Goal: Transaction & Acquisition: Purchase product/service

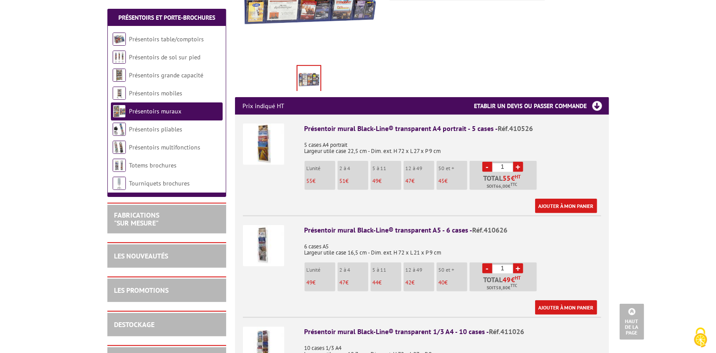
scroll to position [264, 0]
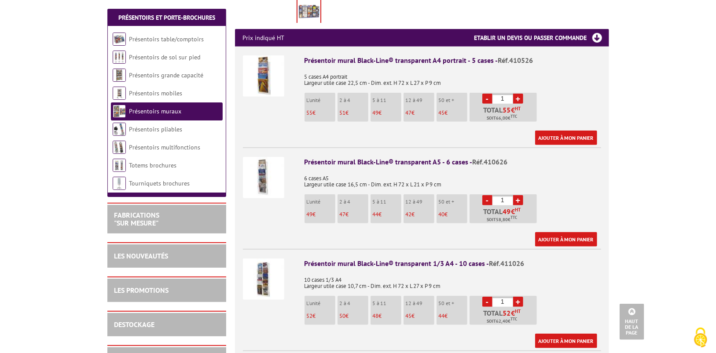
scroll to position [308, 0]
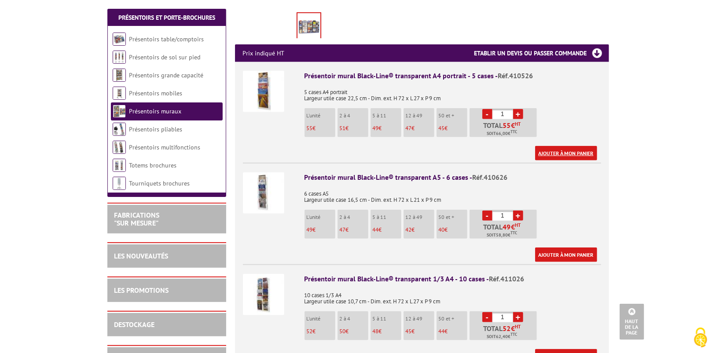
click at [567, 146] on link "Ajouter à mon panier" at bounding box center [566, 153] width 62 height 15
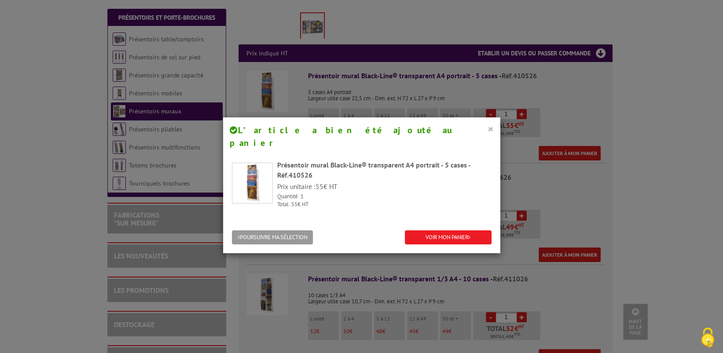
click at [489, 125] on button "×" at bounding box center [491, 128] width 6 height 11
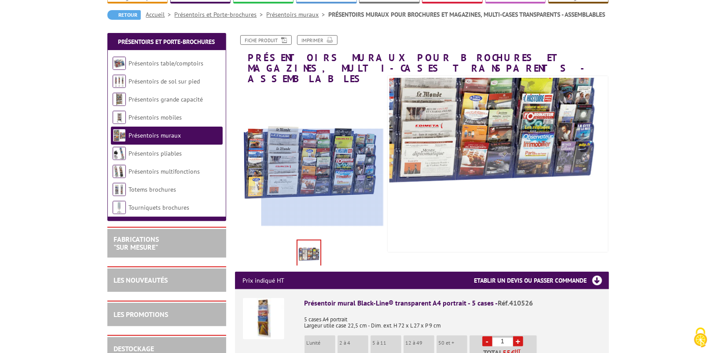
scroll to position [132, 0]
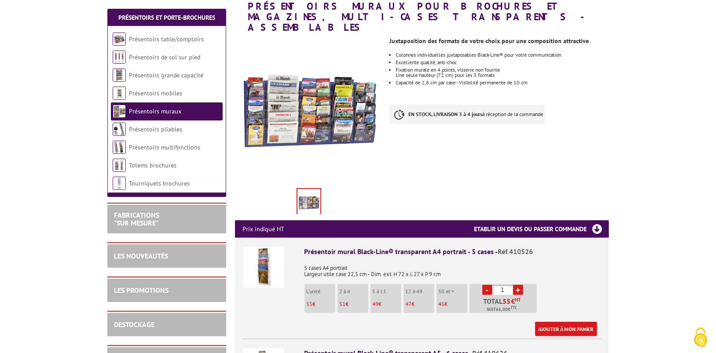
click at [271, 249] on img at bounding box center [263, 267] width 41 height 41
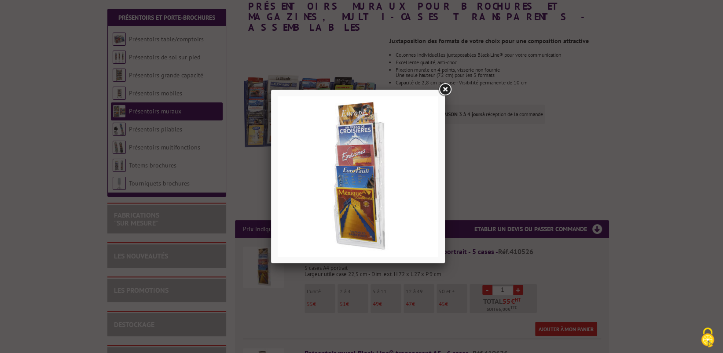
click at [447, 90] on link at bounding box center [445, 90] width 16 height 16
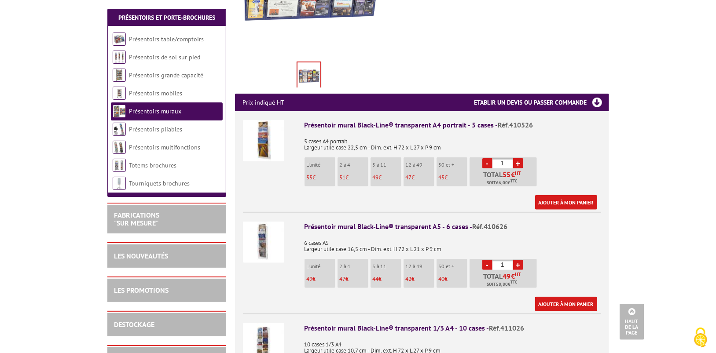
scroll to position [264, 0]
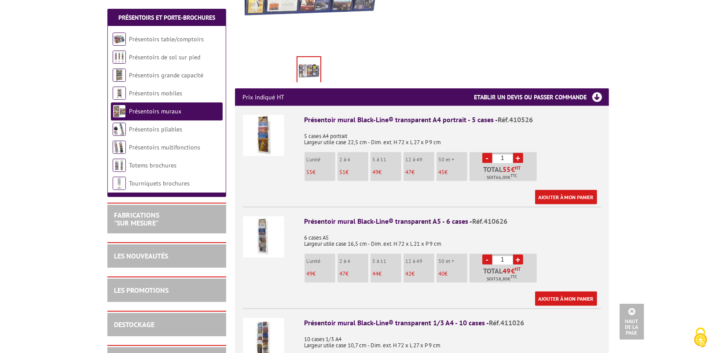
click at [261, 224] on img at bounding box center [263, 237] width 41 height 41
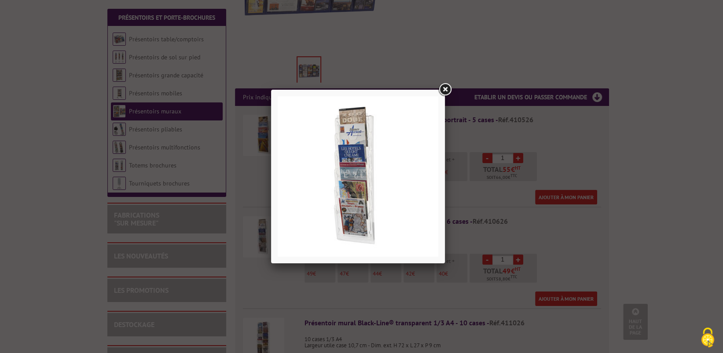
click at [447, 90] on link at bounding box center [445, 90] width 16 height 16
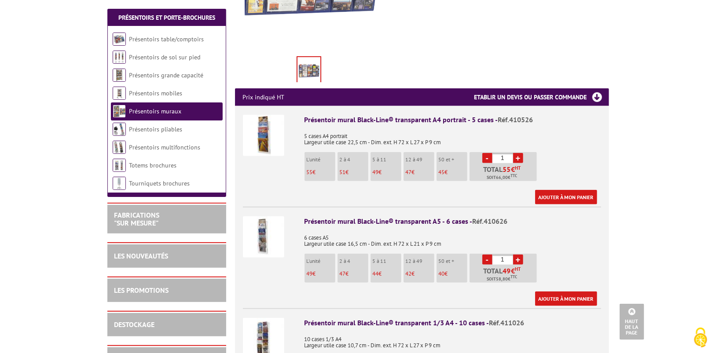
click at [262, 130] on img at bounding box center [263, 135] width 41 height 41
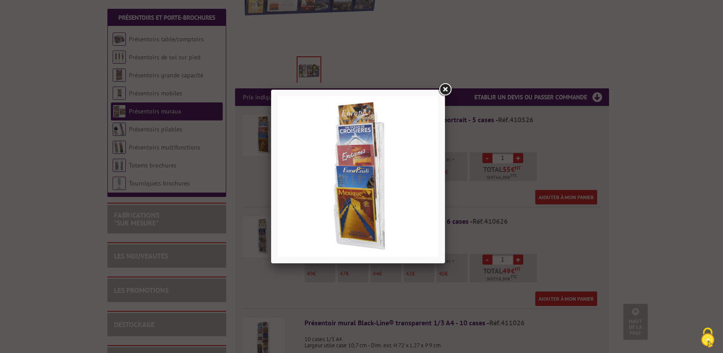
click at [448, 91] on link at bounding box center [445, 90] width 16 height 16
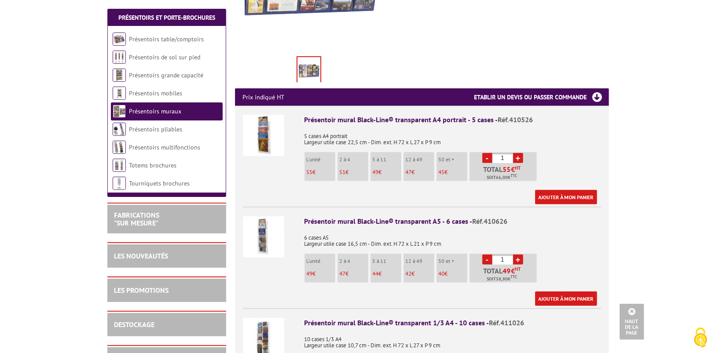
click at [311, 258] on li "L'unité 49 €" at bounding box center [320, 268] width 31 height 29
click at [264, 226] on img at bounding box center [263, 237] width 41 height 41
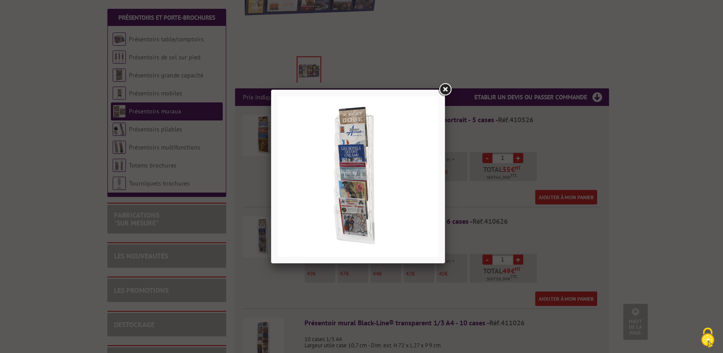
click at [448, 87] on link at bounding box center [445, 90] width 16 height 16
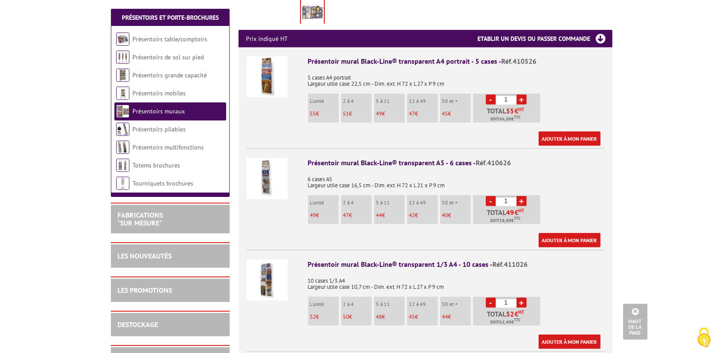
scroll to position [308, 0]
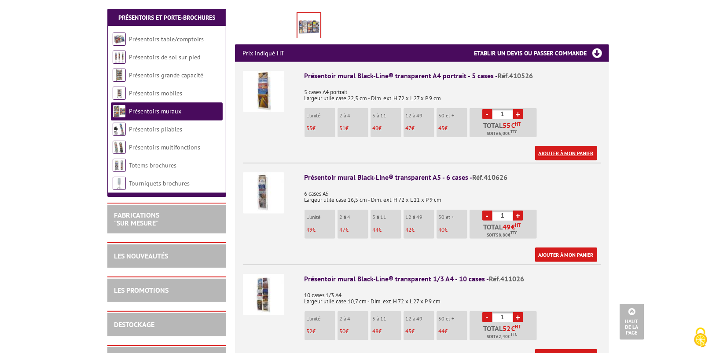
click at [553, 146] on link "Ajouter à mon panier" at bounding box center [566, 153] width 62 height 15
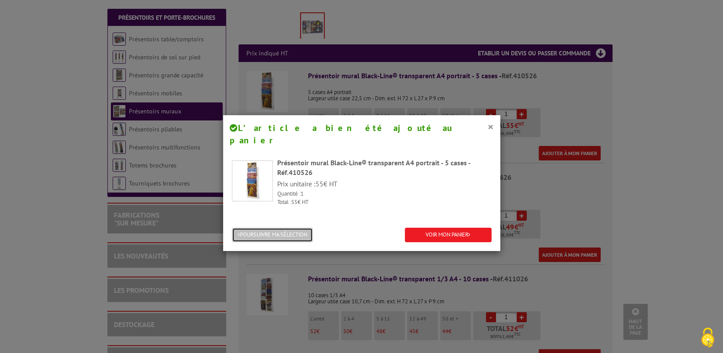
click at [291, 228] on button "POURSUIVRE MA SÉLECTION" at bounding box center [272, 235] width 81 height 15
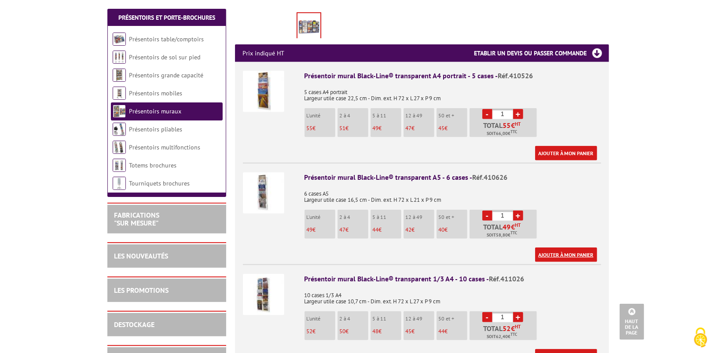
click at [578, 248] on link "Ajouter à mon panier" at bounding box center [566, 255] width 62 height 15
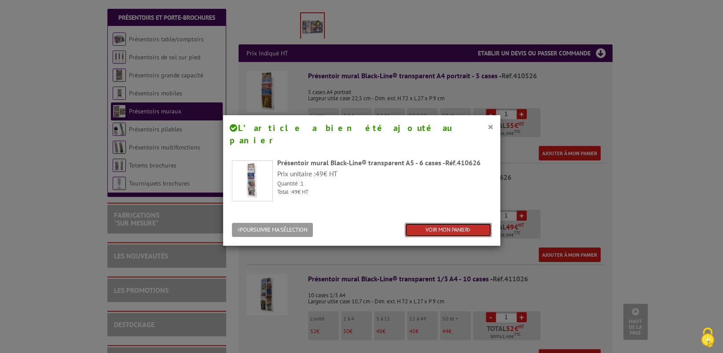
click at [430, 223] on link "VOIR MON PANIER" at bounding box center [448, 230] width 87 height 15
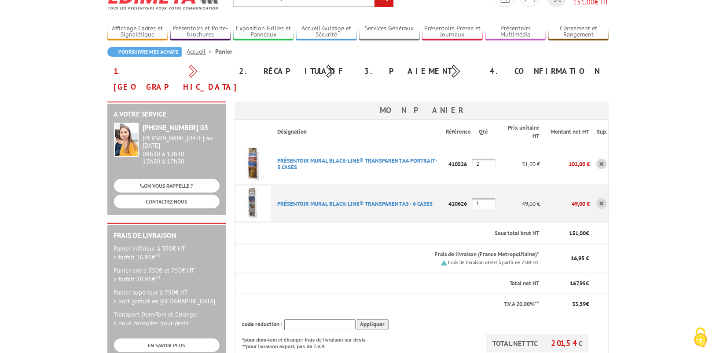
scroll to position [44, 0]
click at [482, 158] on input "2" at bounding box center [483, 163] width 23 height 11
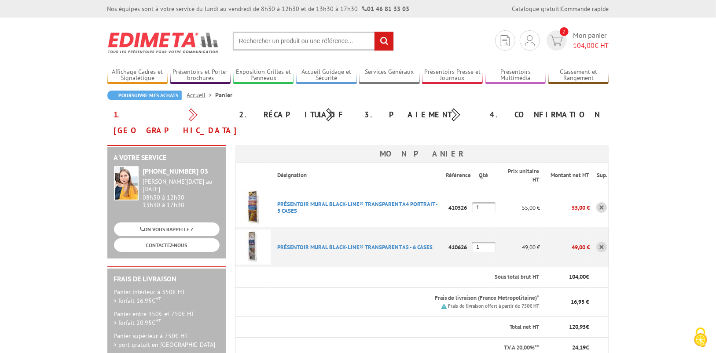
type input "1"
click at [256, 196] on img at bounding box center [252, 207] width 35 height 35
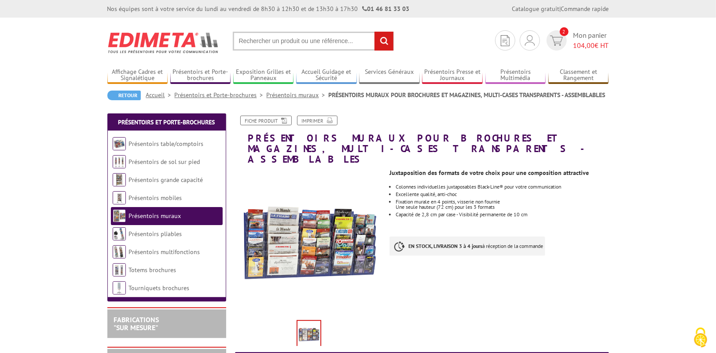
click at [308, 233] on img at bounding box center [309, 243] width 148 height 148
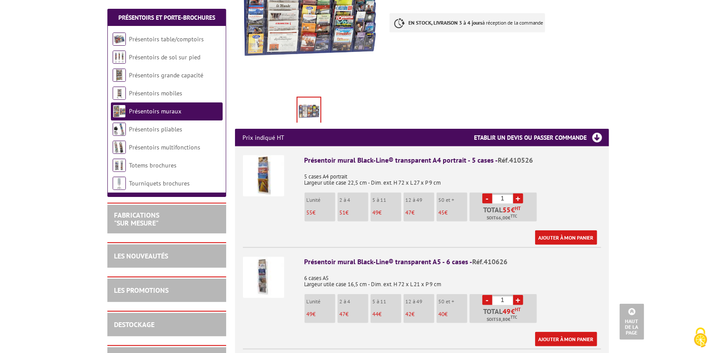
scroll to position [132, 0]
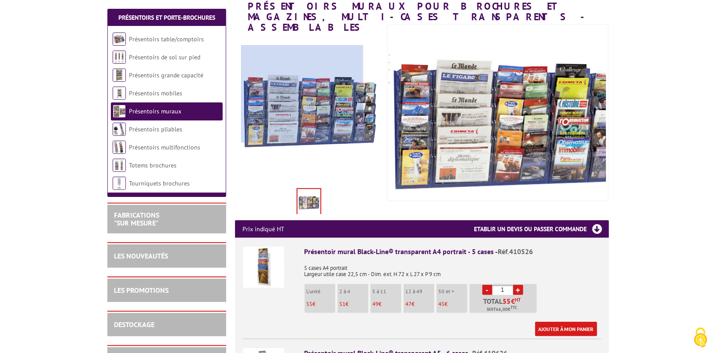
click at [302, 94] on div at bounding box center [302, 93] width 122 height 97
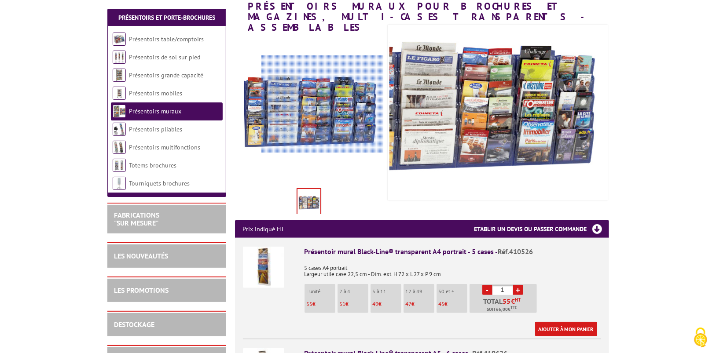
click at [362, 104] on div at bounding box center [322, 103] width 122 height 97
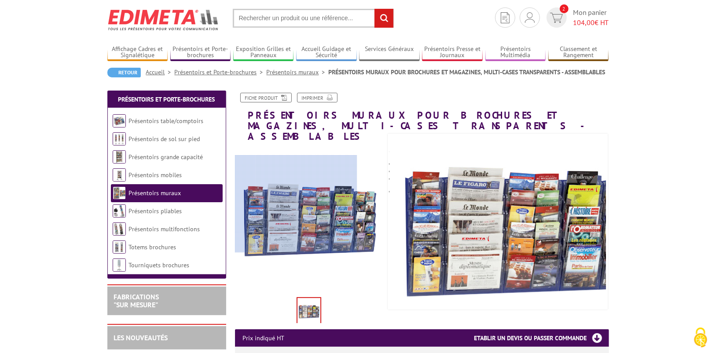
scroll to position [0, 0]
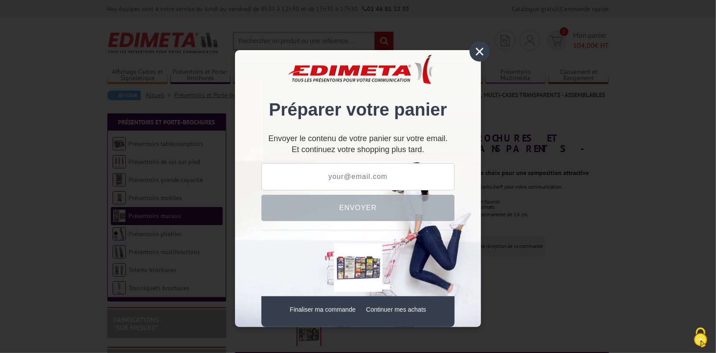
click at [483, 52] on div "×" at bounding box center [480, 51] width 20 height 20
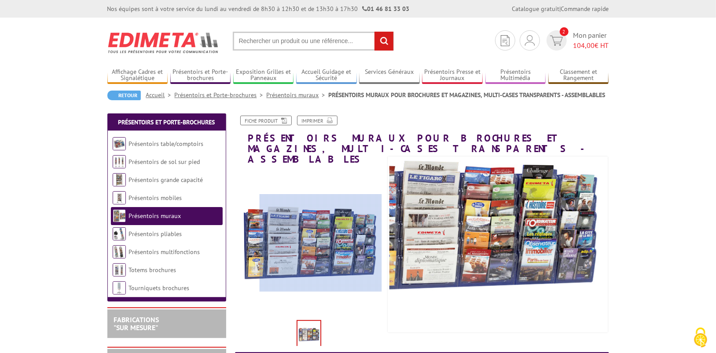
click at [321, 243] on div at bounding box center [321, 243] width 122 height 97
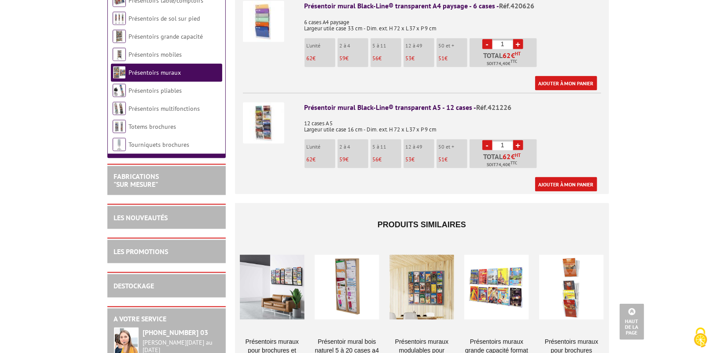
scroll to position [704, 0]
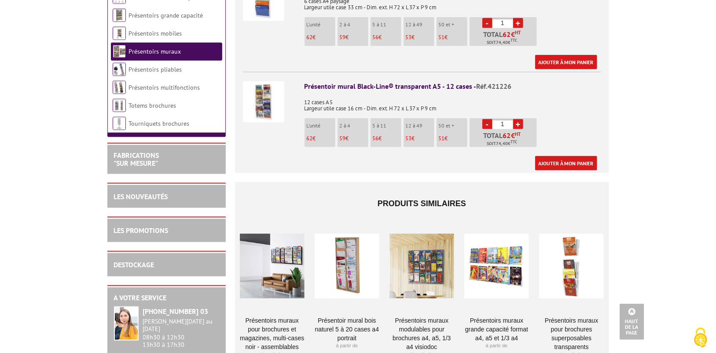
click at [419, 254] on div at bounding box center [422, 266] width 65 height 88
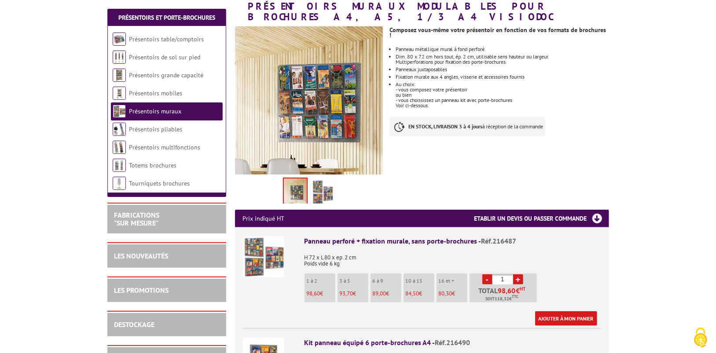
scroll to position [176, 0]
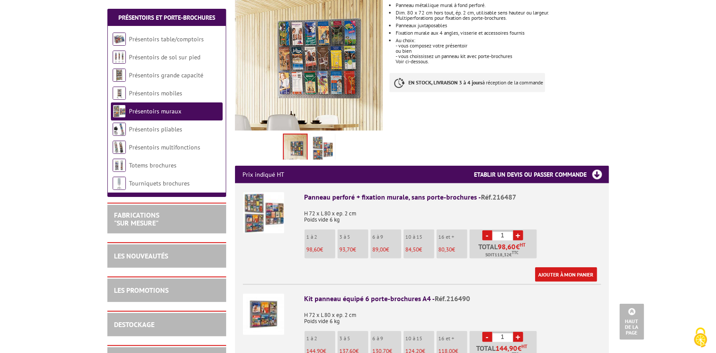
click at [254, 198] on img at bounding box center [263, 212] width 41 height 41
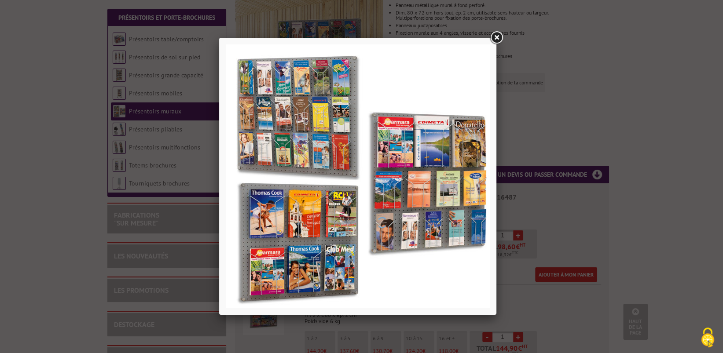
click at [495, 36] on link at bounding box center [497, 38] width 16 height 16
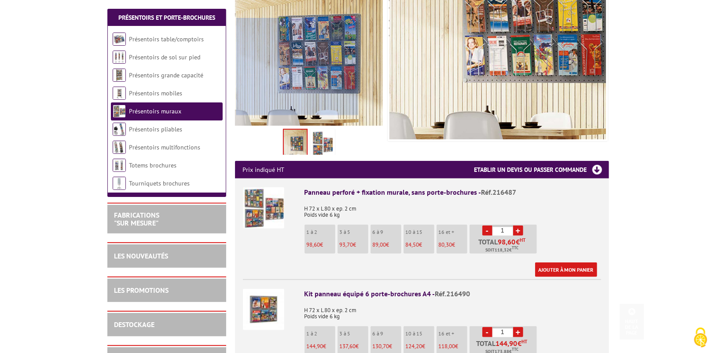
scroll to position [220, 0]
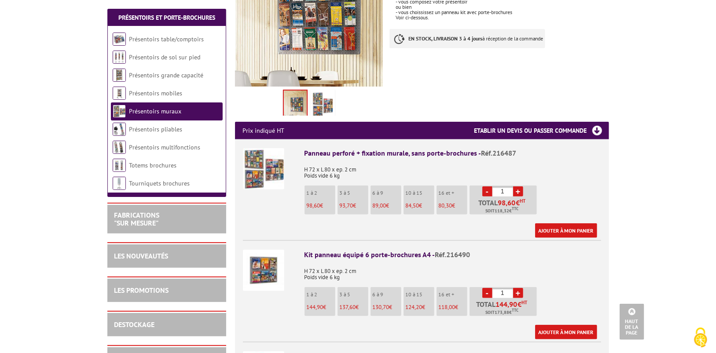
click at [269, 257] on img at bounding box center [263, 270] width 41 height 41
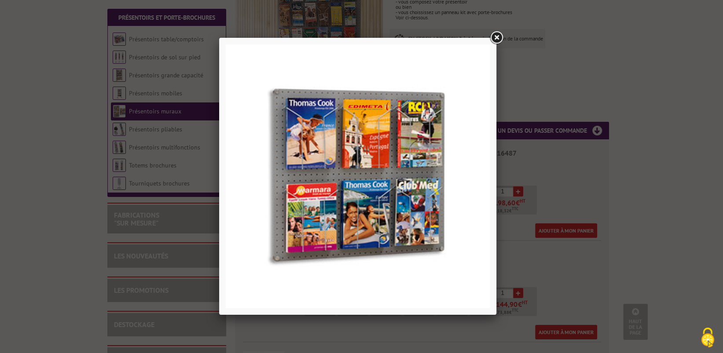
click at [496, 36] on link at bounding box center [497, 38] width 16 height 16
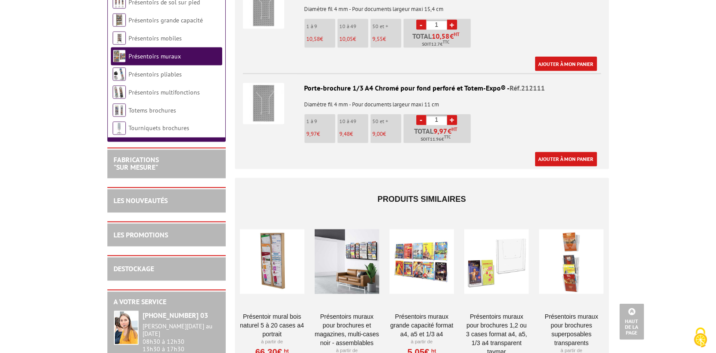
scroll to position [924, 0]
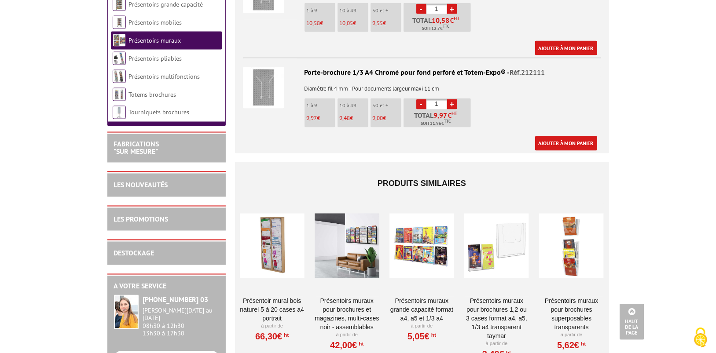
click at [356, 221] on div at bounding box center [347, 246] width 65 height 88
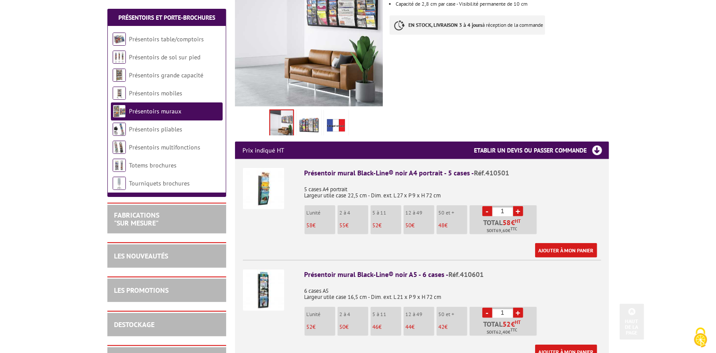
scroll to position [220, 0]
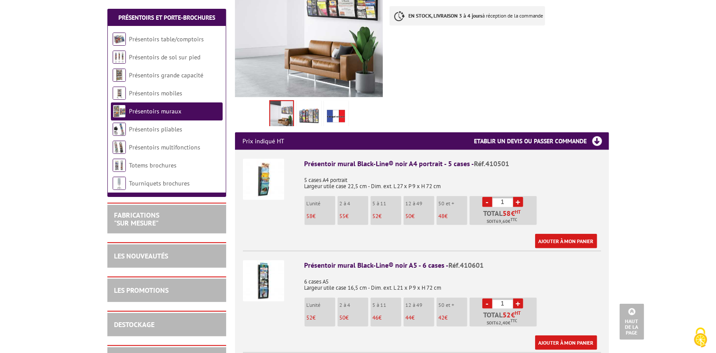
click at [268, 159] on img at bounding box center [263, 179] width 41 height 41
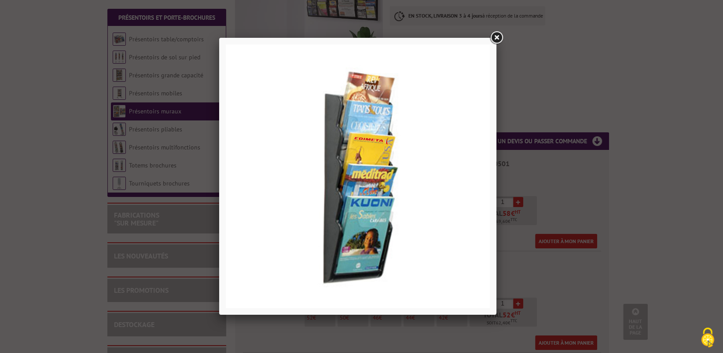
click at [501, 38] on link at bounding box center [497, 38] width 16 height 16
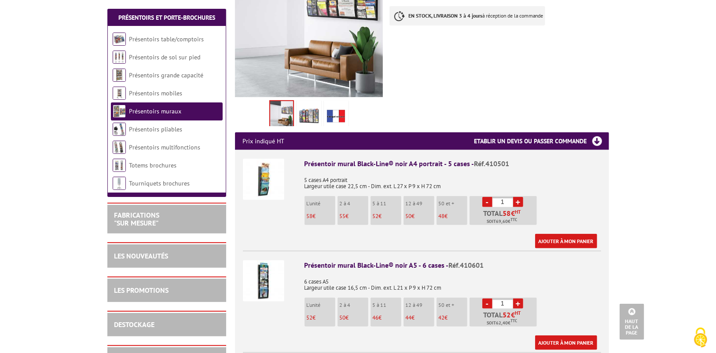
click at [280, 166] on img at bounding box center [263, 179] width 41 height 41
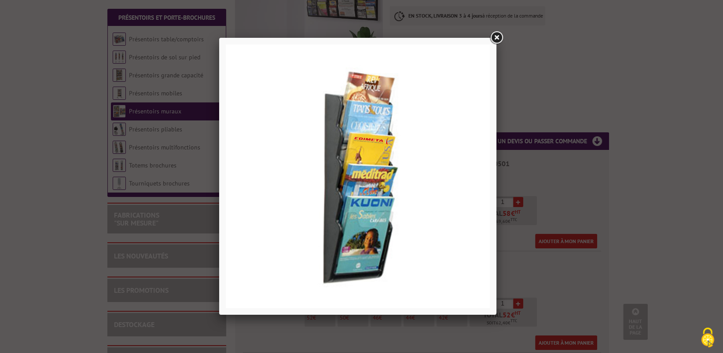
click at [497, 34] on link at bounding box center [497, 38] width 16 height 16
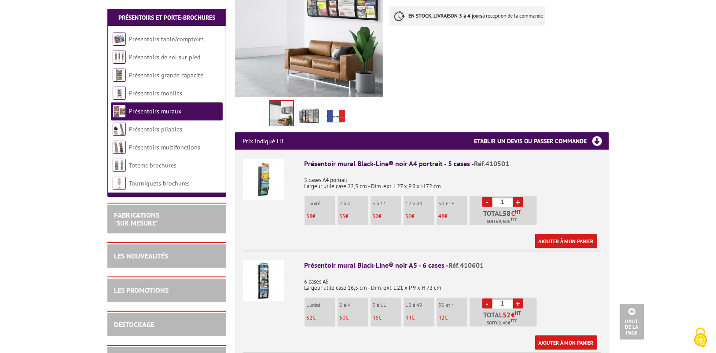
click at [256, 261] on img at bounding box center [263, 281] width 41 height 41
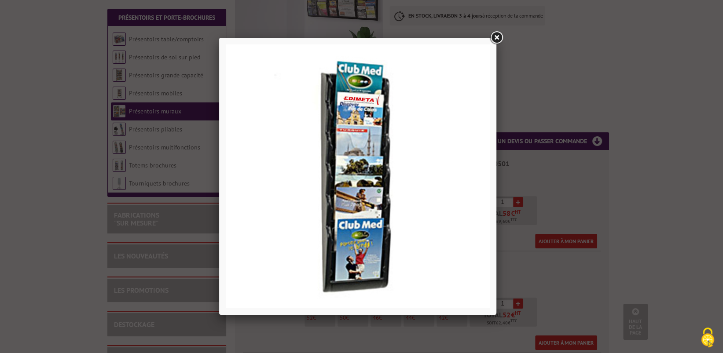
click at [503, 35] on link at bounding box center [497, 38] width 16 height 16
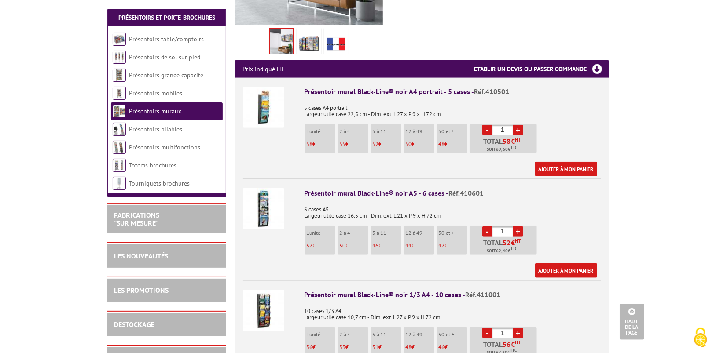
scroll to position [308, 0]
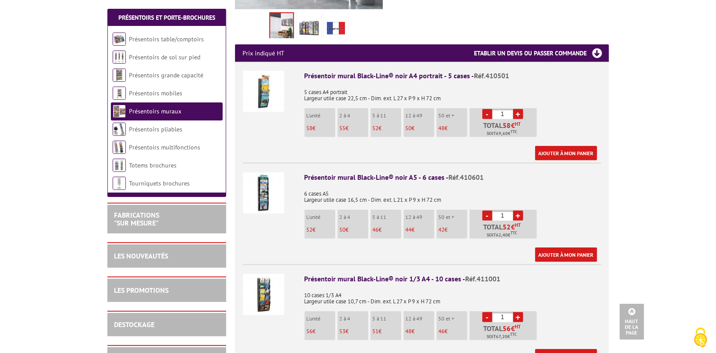
click at [272, 173] on img at bounding box center [263, 193] width 41 height 41
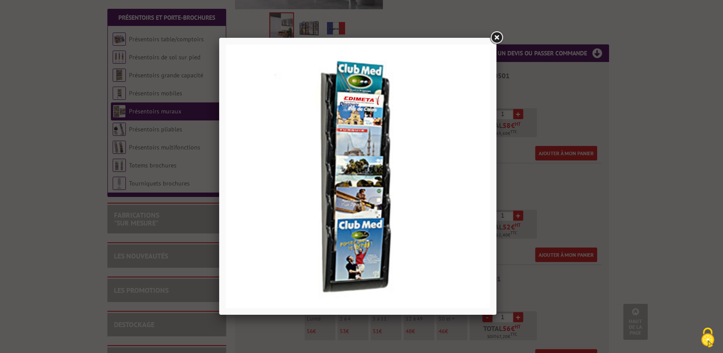
click at [494, 34] on link at bounding box center [497, 38] width 16 height 16
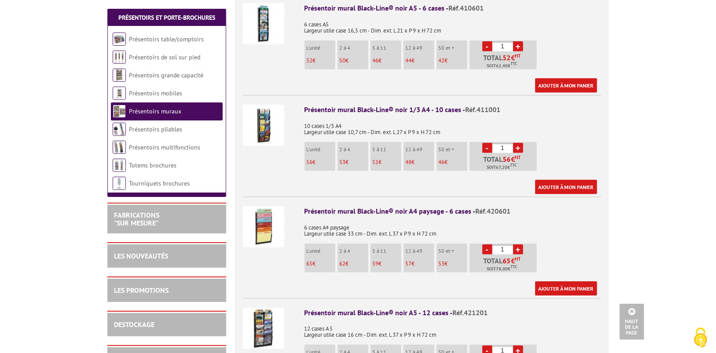
scroll to position [572, 0]
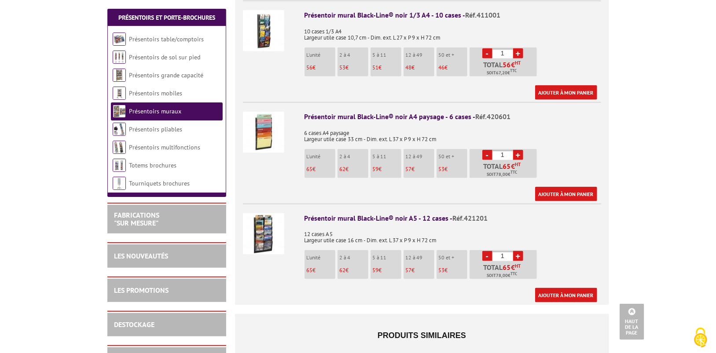
click at [270, 18] on img at bounding box center [263, 30] width 41 height 41
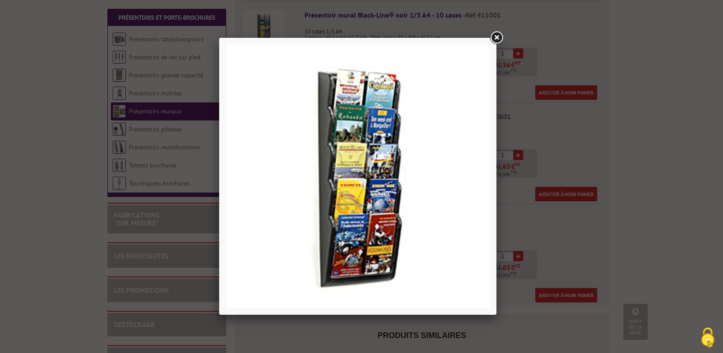
click at [497, 38] on link at bounding box center [497, 38] width 16 height 16
